Goal: Information Seeking & Learning: Understand process/instructions

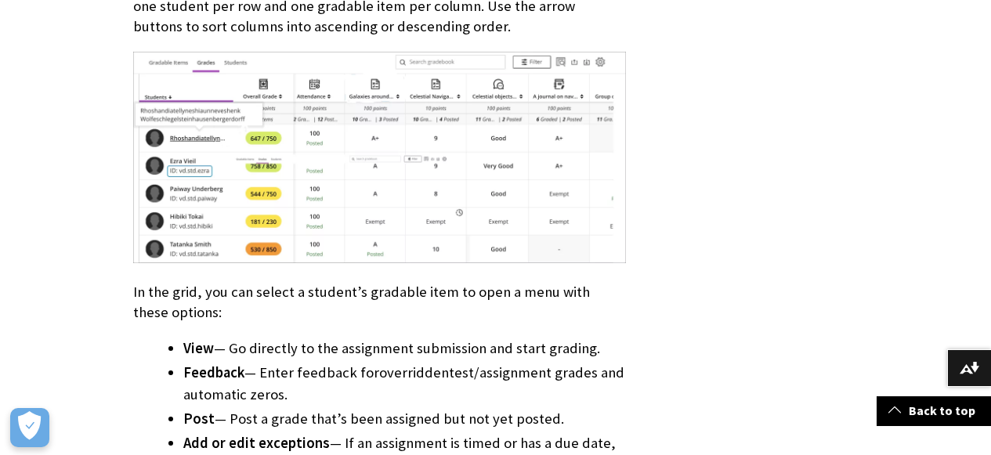
scroll to position [2564, 0]
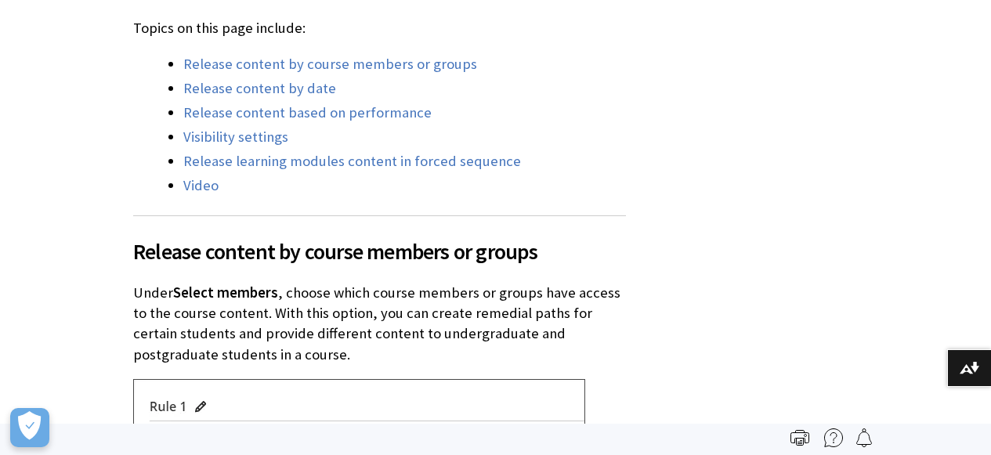
scroll to position [677, 0]
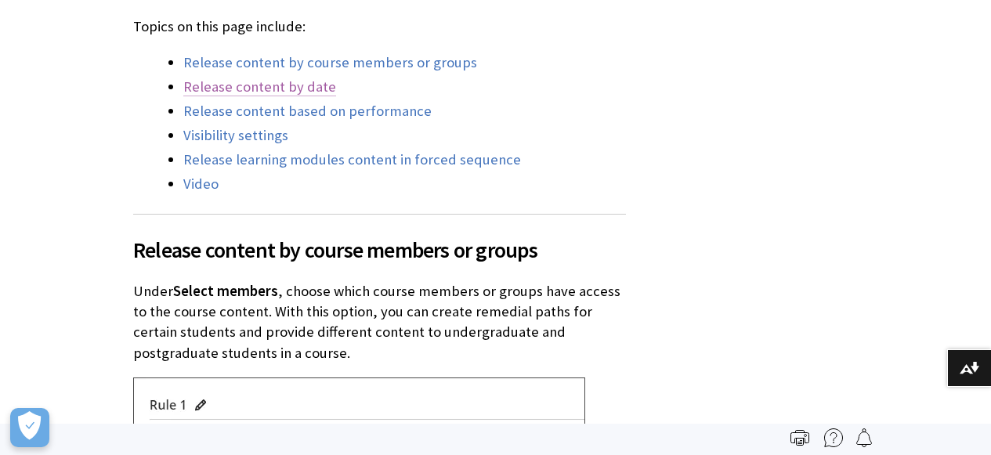
click at [298, 86] on link "Release content by date" at bounding box center [259, 87] width 153 height 19
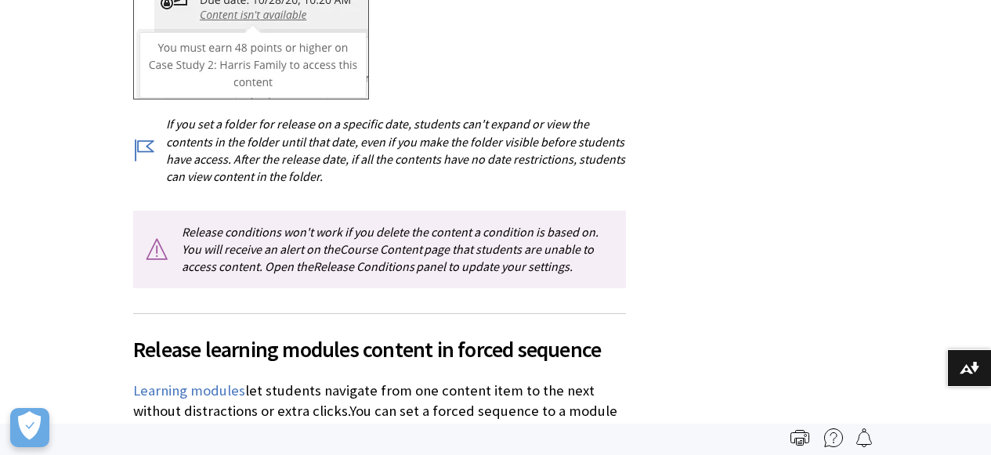
scroll to position [3797, 0]
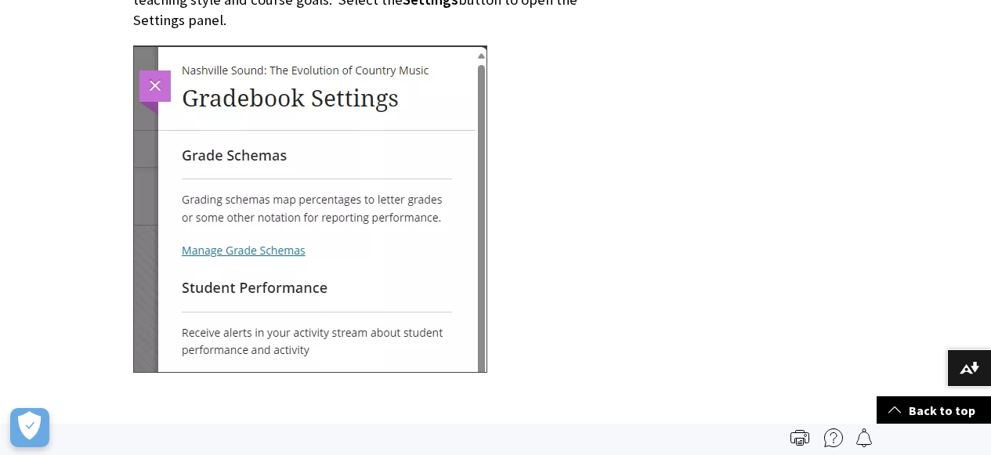
scroll to position [4205, 0]
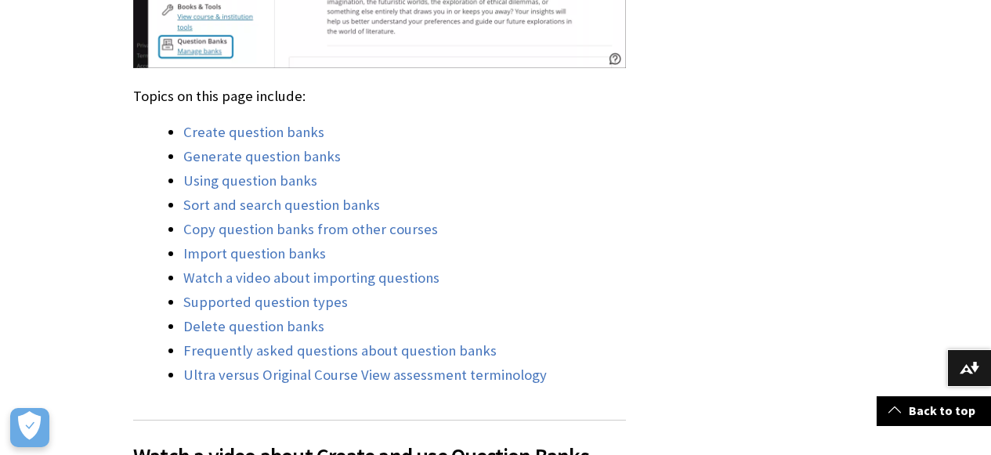
scroll to position [1168, 0]
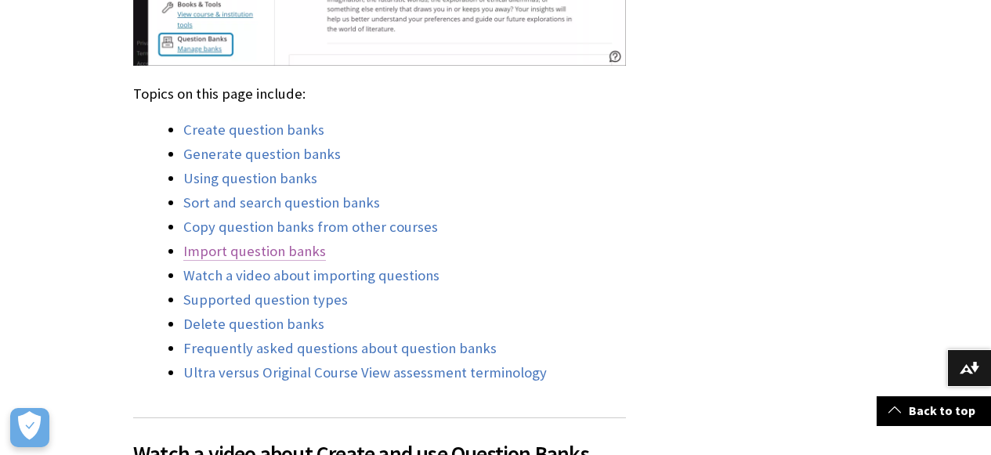
click at [236, 257] on link "Import question banks" at bounding box center [254, 251] width 143 height 19
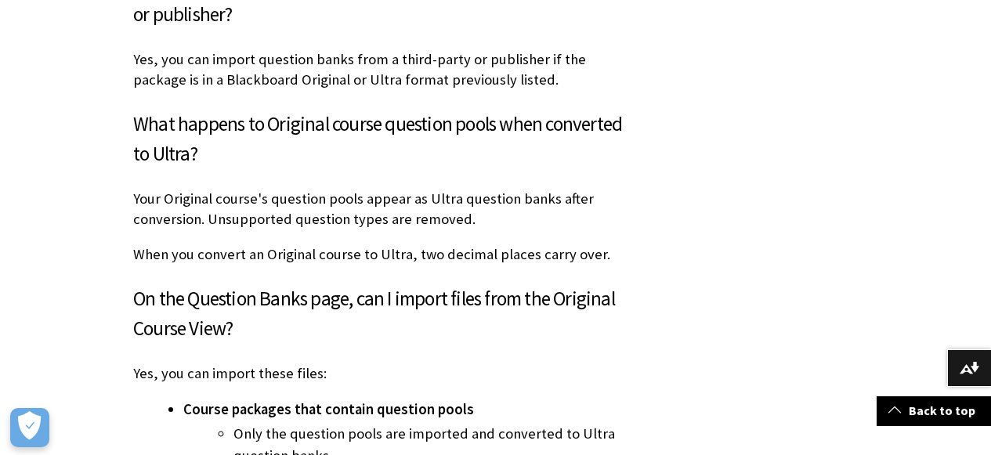
scroll to position [11519, 0]
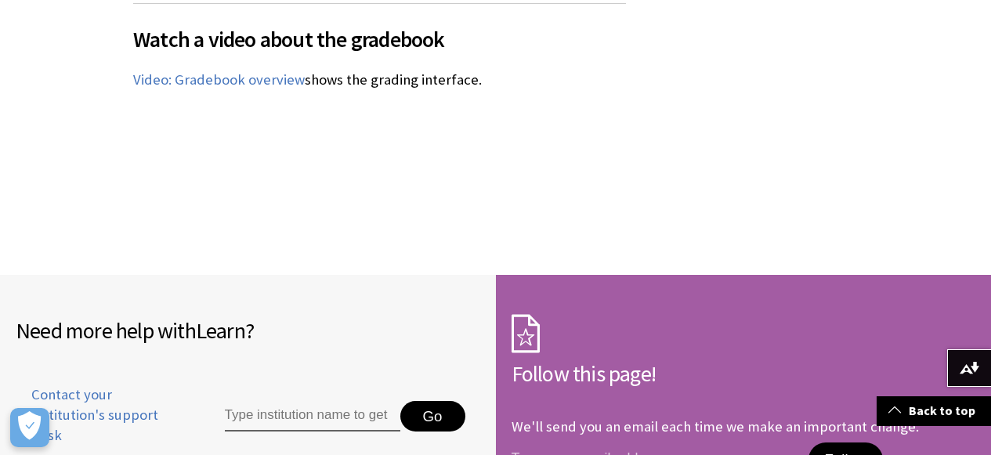
scroll to position [10356, 0]
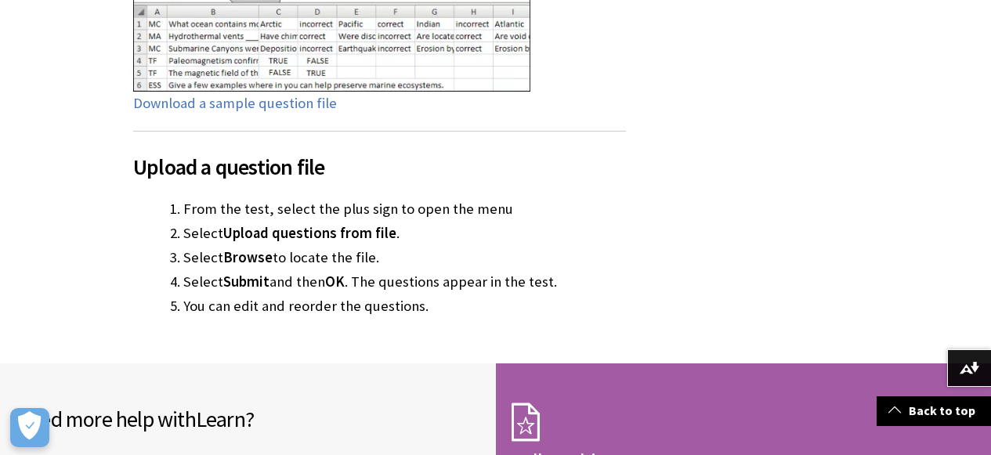
scroll to position [2387, 0]
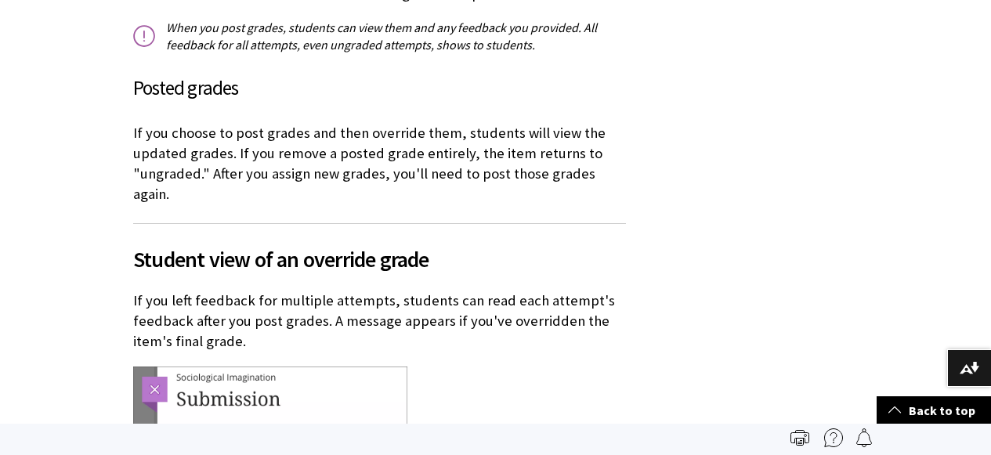
scroll to position [2400, 0]
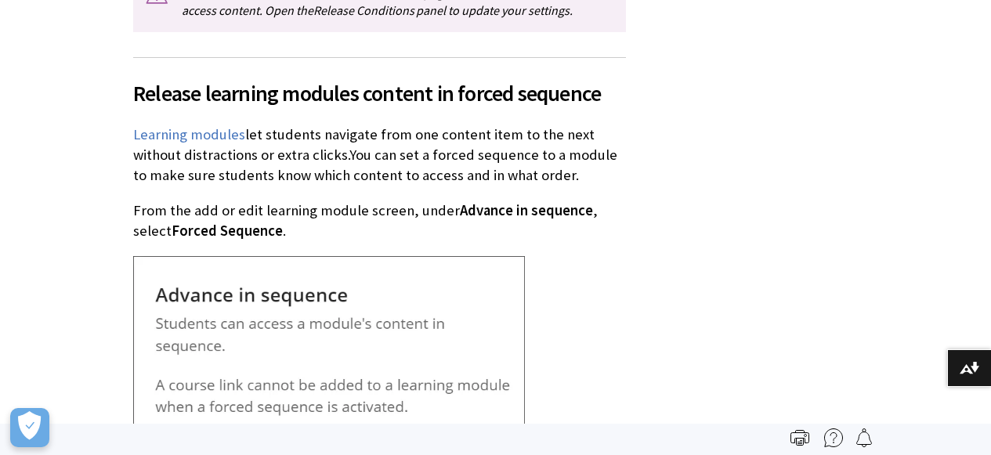
scroll to position [2315, 0]
